Goal: Task Accomplishment & Management: Use online tool/utility

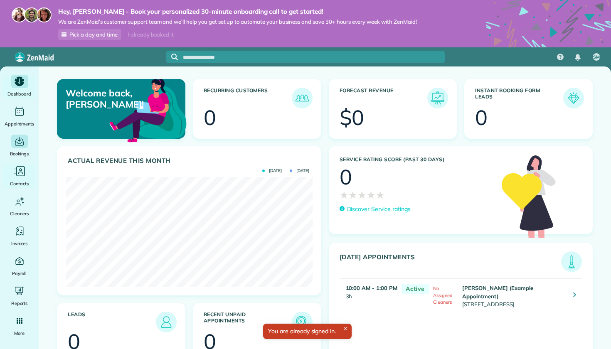
scroll to position [110, 247]
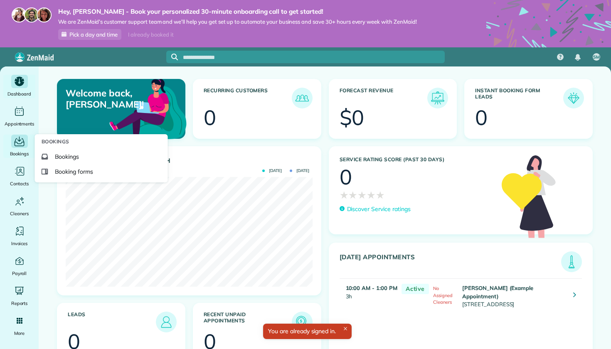
click at [17, 148] on div "Bookings" at bounding box center [19, 146] width 33 height 23
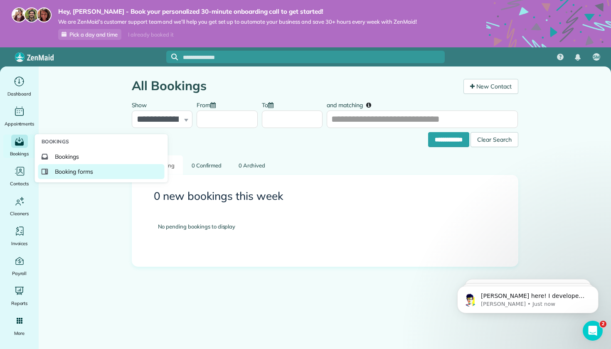
click at [71, 168] on span "Booking forms" at bounding box center [74, 172] width 39 height 8
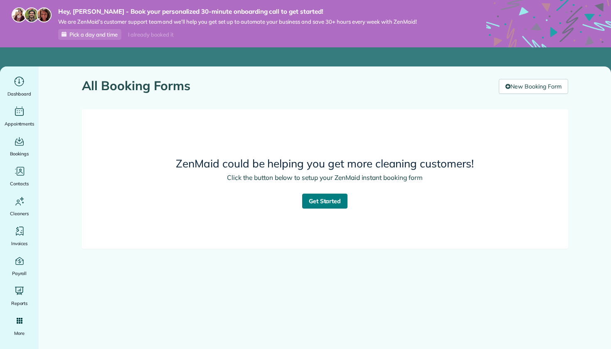
click at [319, 202] on link "Get Started" at bounding box center [325, 201] width 46 height 15
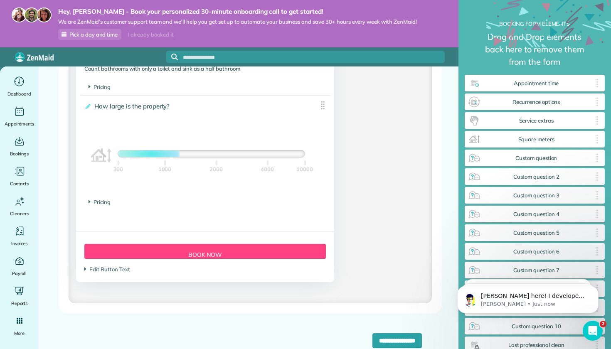
scroll to position [777, 0]
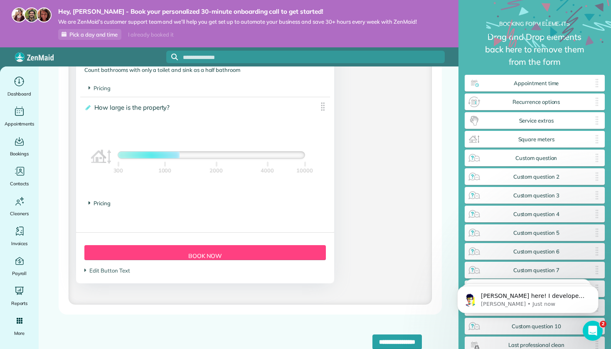
click at [100, 201] on span "Pricing" at bounding box center [100, 203] width 22 height 7
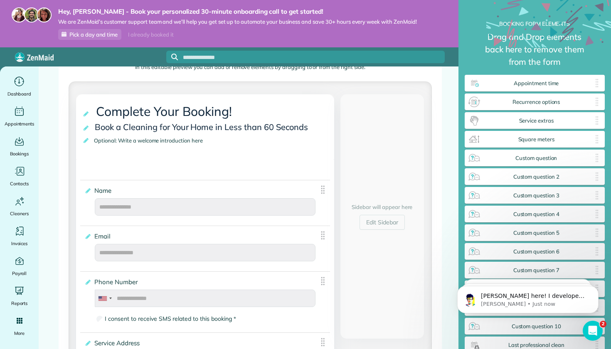
scroll to position [102, 0]
